Goal: Find specific page/section: Find specific page/section

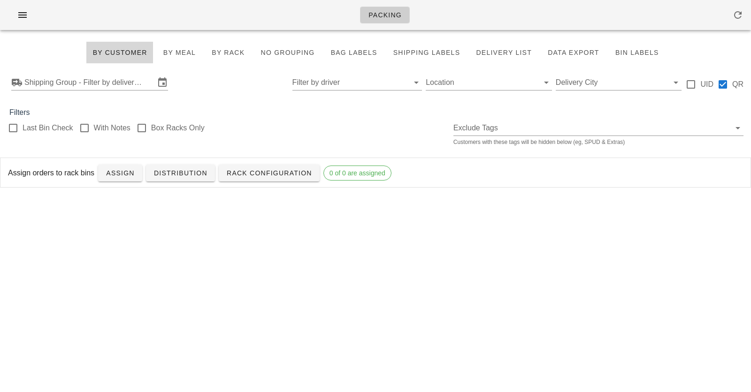
click at [227, 5] on div "Packing" at bounding box center [375, 15] width 751 height 30
click at [79, 84] on input "Shipping Group - Filter by delivery logistics" at bounding box center [89, 82] width 130 height 15
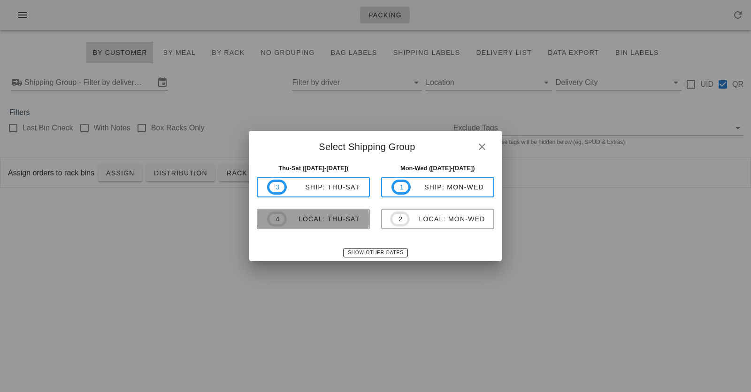
click at [303, 219] on div "local: Thu-Sat" at bounding box center [323, 219] width 73 height 8
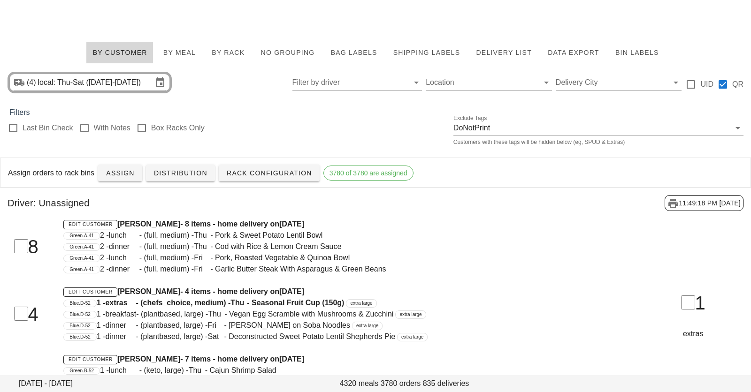
scroll to position [153, 0]
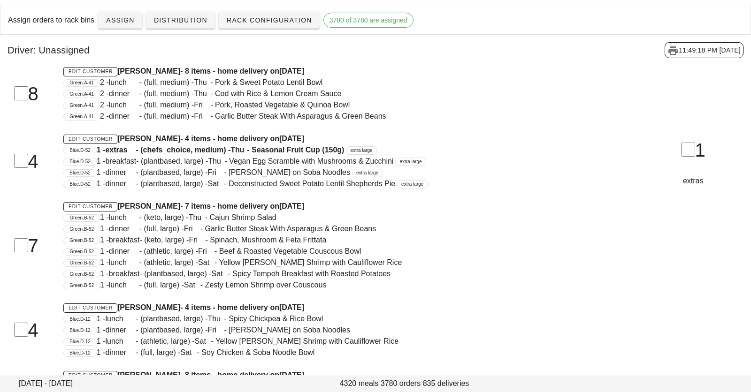
click at [201, 53] on div "Driver: Unassigned 11:49:18 PM [DATE]" at bounding box center [375, 50] width 751 height 31
drag, startPoint x: 201, startPoint y: 53, endPoint x: 218, endPoint y: 112, distance: 61.0
click at [218, 112] on span "2 - dinner - (full, medium) - Fri - Garlic Butter Steak With Asparagus & Green …" at bounding box center [243, 116] width 286 height 8
click at [238, 25] on link "Rack Configuration" at bounding box center [269, 20] width 101 height 17
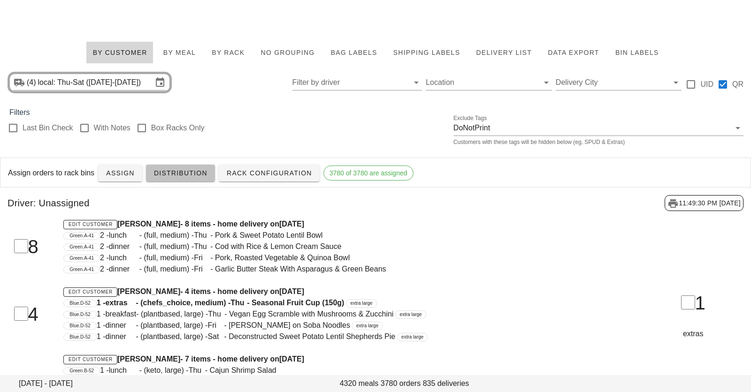
click at [189, 177] on link "Distribution" at bounding box center [180, 173] width 69 height 17
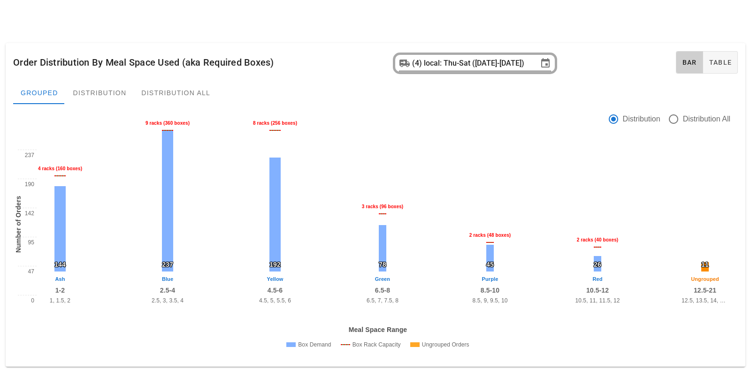
click at [414, 63] on div "(4)" at bounding box center [418, 63] width 12 height 9
click at [434, 59] on input "local: Thu-Sat ([DATE]-[DATE])" at bounding box center [481, 63] width 114 height 15
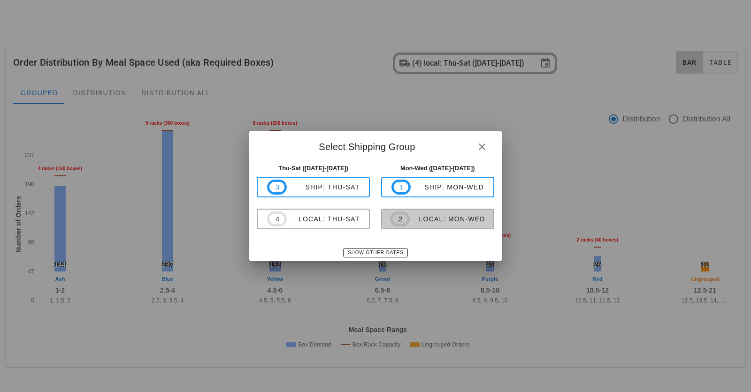
click at [401, 217] on span "2" at bounding box center [400, 219] width 4 height 10
type input "local: Mon-Wed ([DATE]-[DATE])"
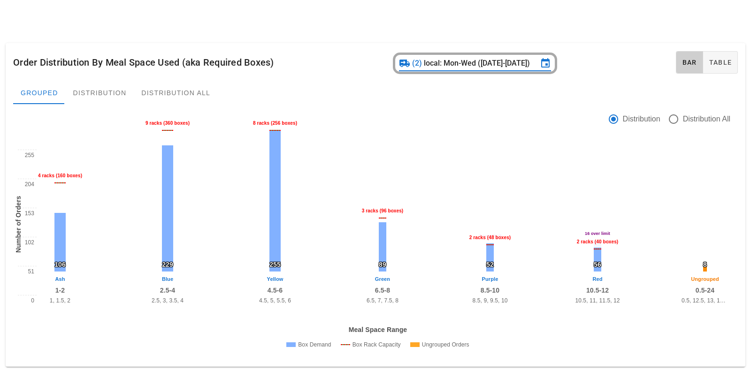
click at [406, 22] on div at bounding box center [376, 19] width 740 height 26
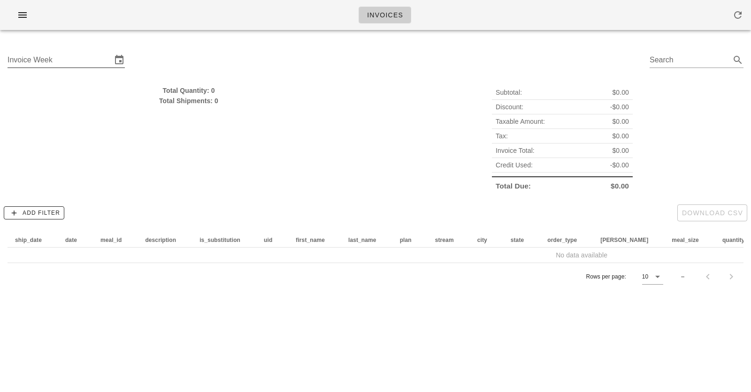
click at [66, 59] on input "Invoice Week" at bounding box center [60, 60] width 104 height 15
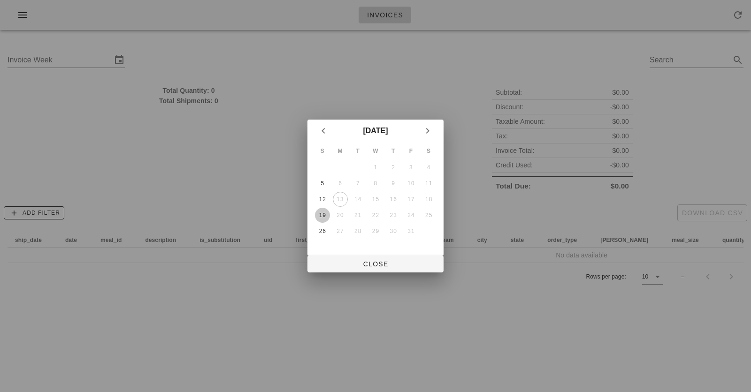
click at [322, 213] on div "19" at bounding box center [322, 215] width 15 height 7
click at [365, 265] on span "Close" at bounding box center [375, 264] width 121 height 8
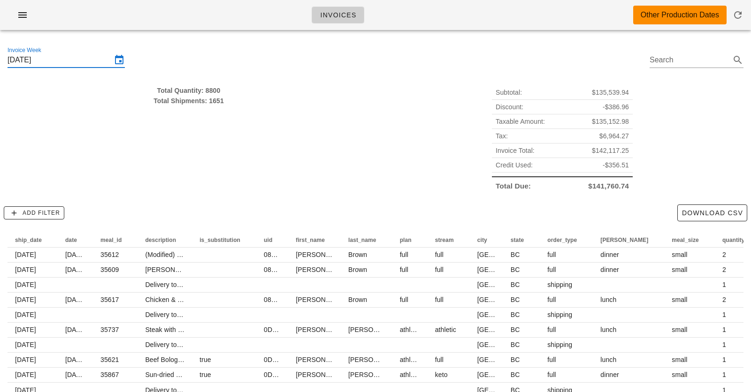
click at [50, 62] on input "Sunday October 19" at bounding box center [60, 60] width 104 height 15
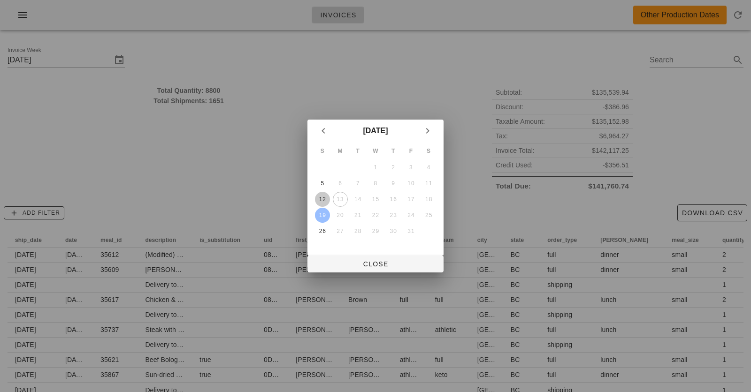
click at [322, 201] on div "12" at bounding box center [322, 199] width 15 height 7
click at [373, 263] on span "Close" at bounding box center [375, 264] width 121 height 8
type input "Sunday October 12"
